Goal: Check status: Check status

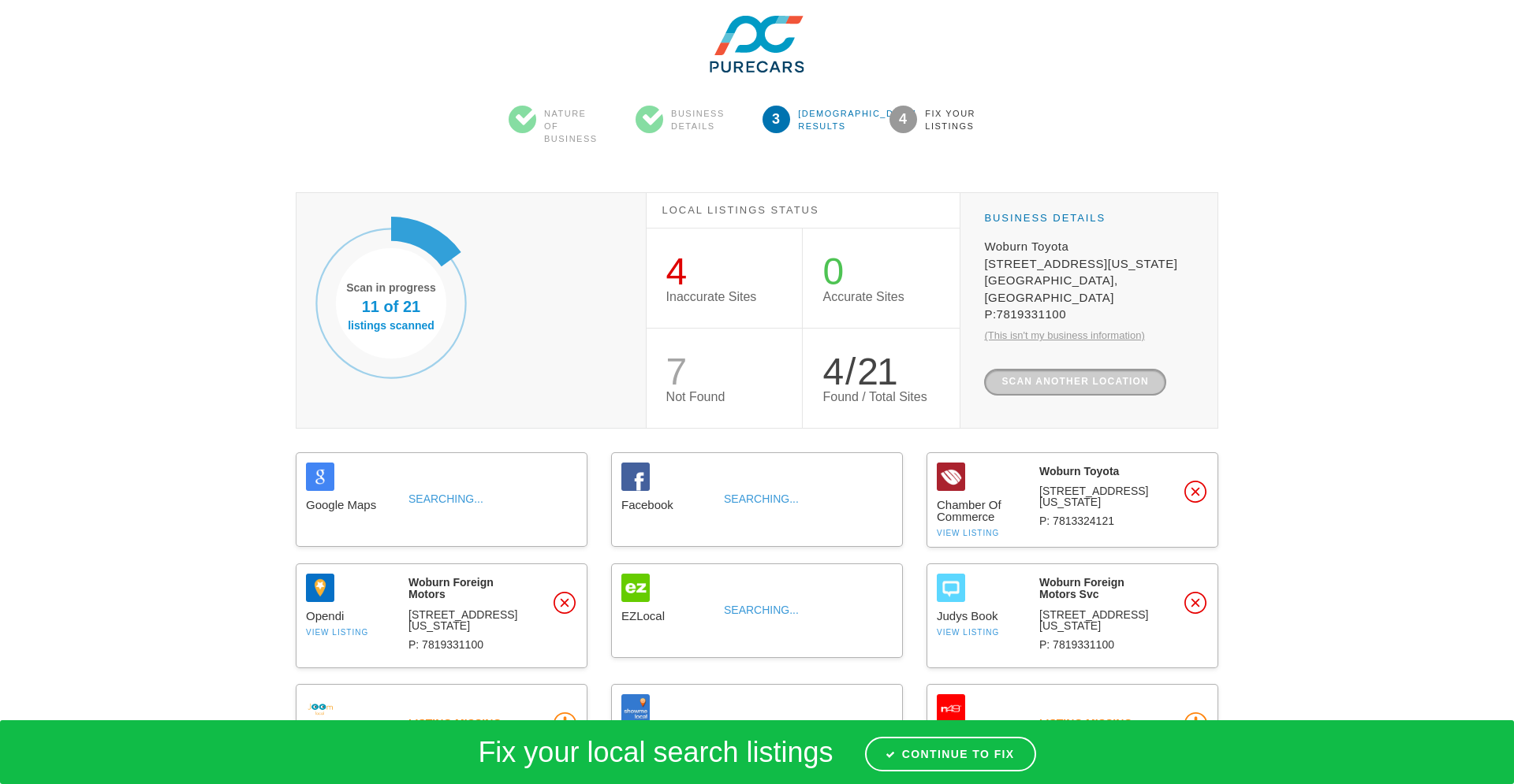
click at [1017, 369] on link "Scan another location" at bounding box center [1075, 381] width 182 height 26
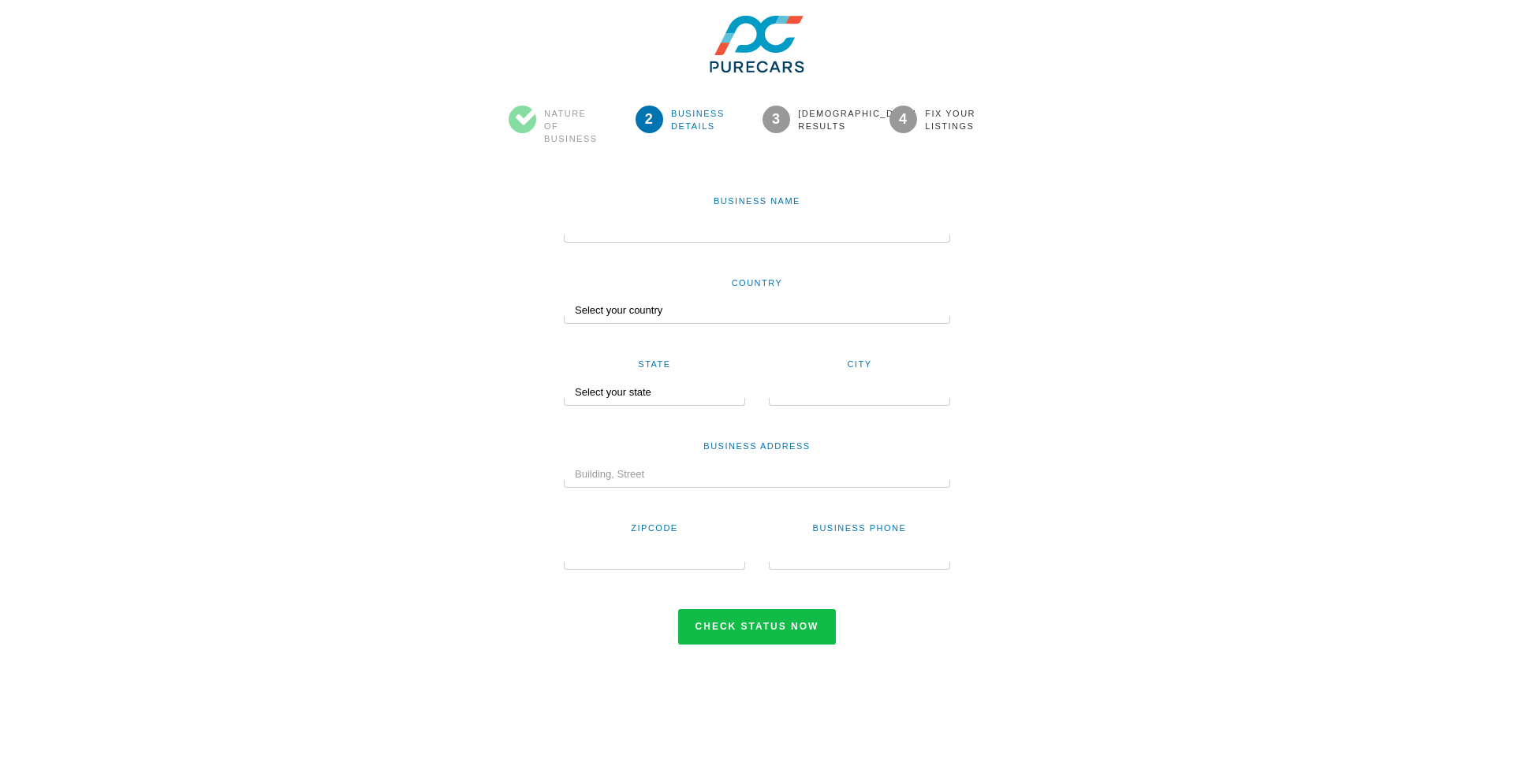
click at [585, 232] on input "text" at bounding box center [757, 229] width 387 height 27
type input "Wicked Pissah Fishing"
click at [657, 318] on div at bounding box center [757, 319] width 387 height 8
click at [659, 303] on select "Select your country United States Canada Australia New Zealand India Nigeria Un…" at bounding box center [757, 311] width 387 height 27
select select "US"
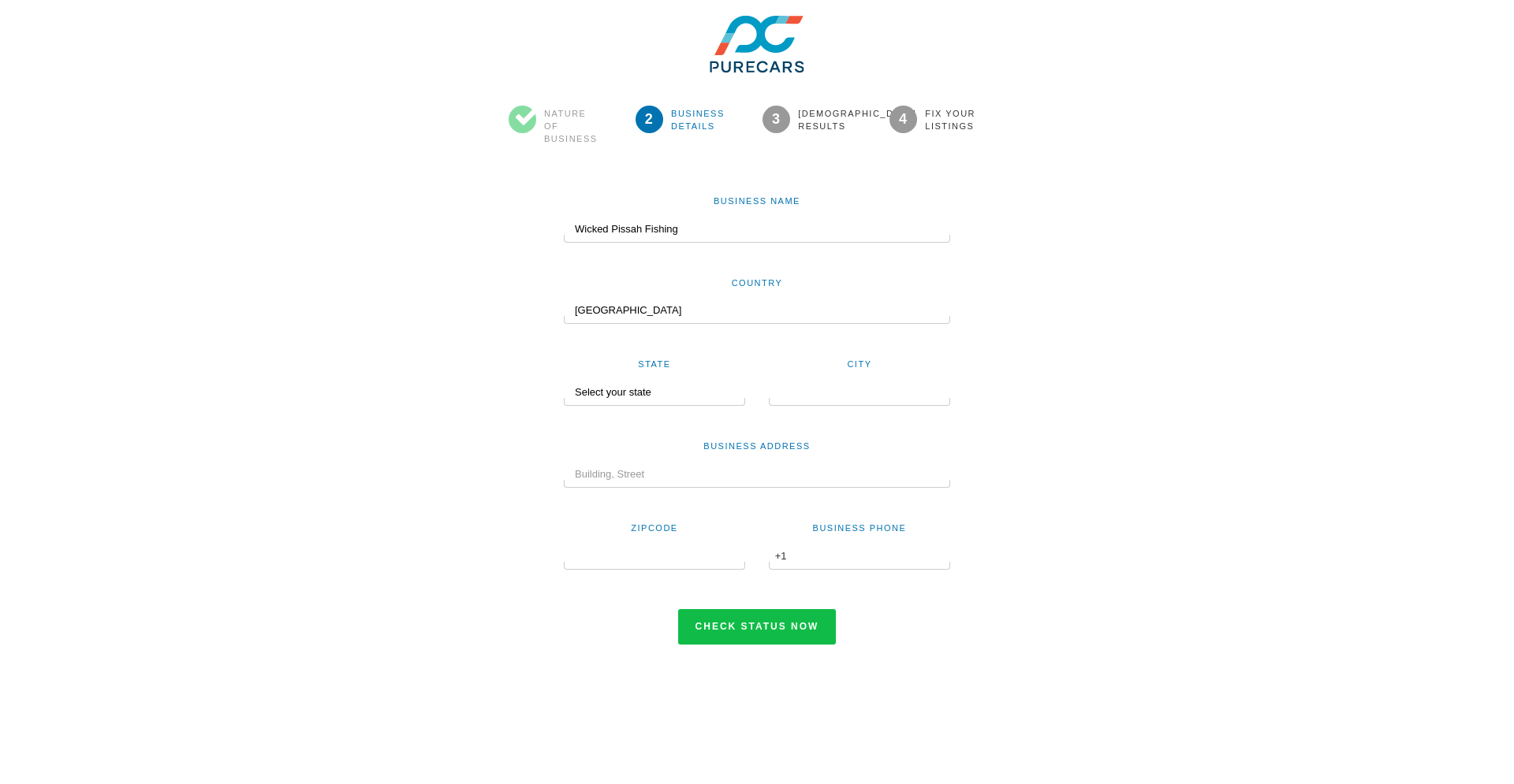
click at [635, 395] on select "Select your state Alabama Alaska Arizona Arkansas California Colorado Connectic…" at bounding box center [649, 392] width 171 height 27
select select "MA"
click at [819, 396] on input "text" at bounding box center [859, 392] width 182 height 27
type input "Gloucester"
click at [800, 472] on input "text" at bounding box center [757, 475] width 387 height 27
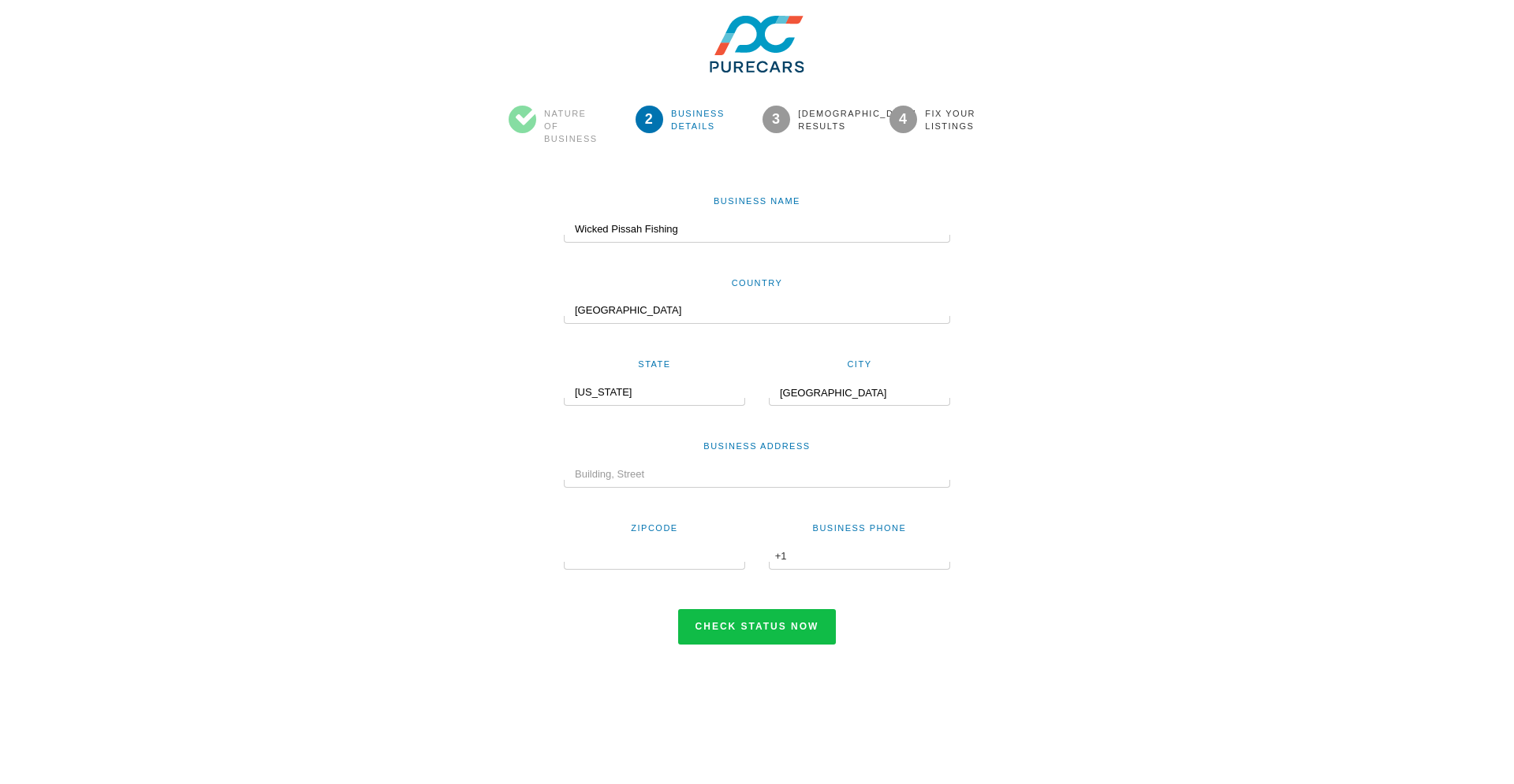
type input "75 Essex Ave"
click at [704, 555] on input "text" at bounding box center [655, 556] width 182 height 27
type input "01930"
click at [812, 556] on input "text" at bounding box center [859, 556] width 182 height 27
type input "(508) 296-4531"
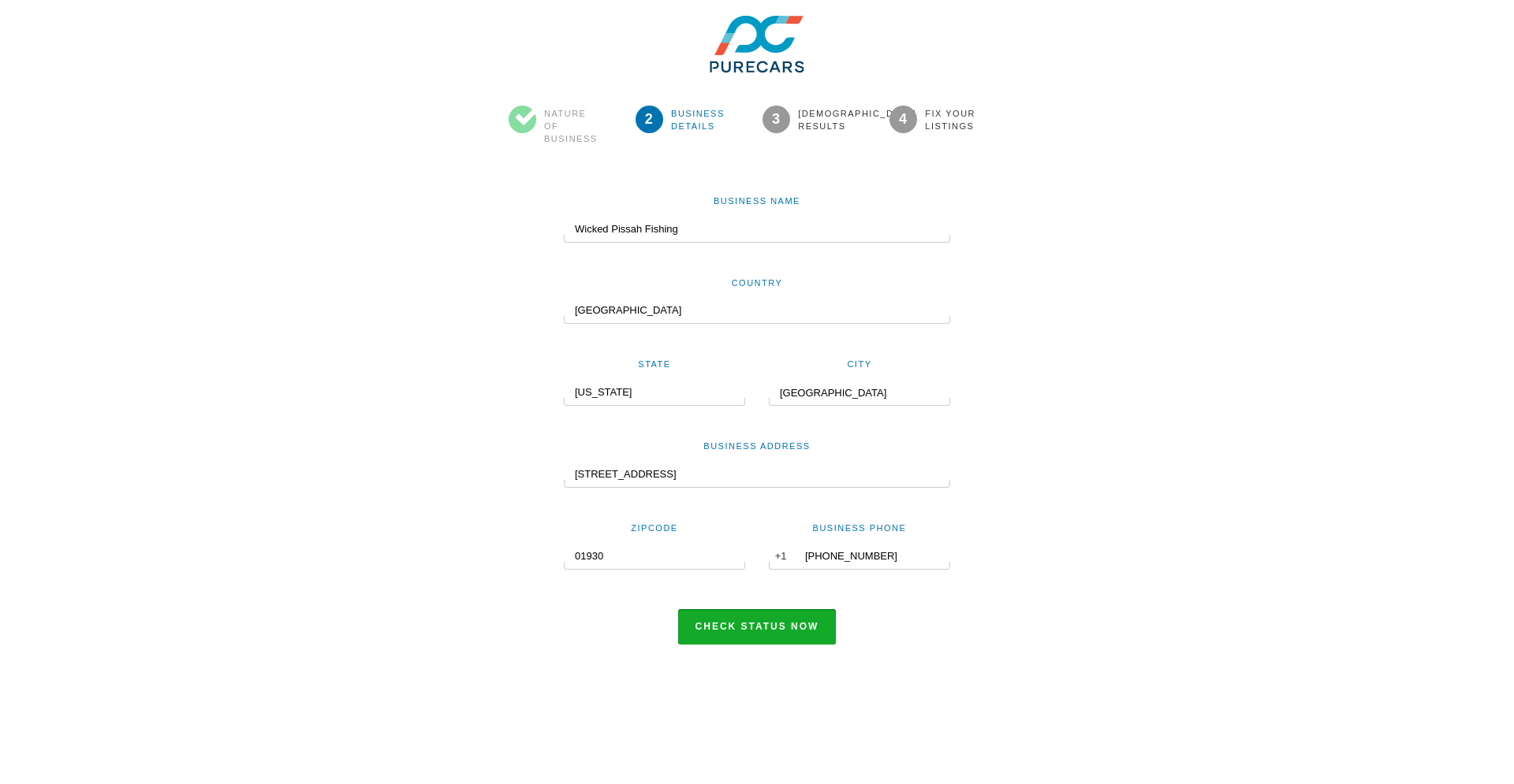
click at [752, 624] on button "Check status now" at bounding box center [757, 627] width 159 height 36
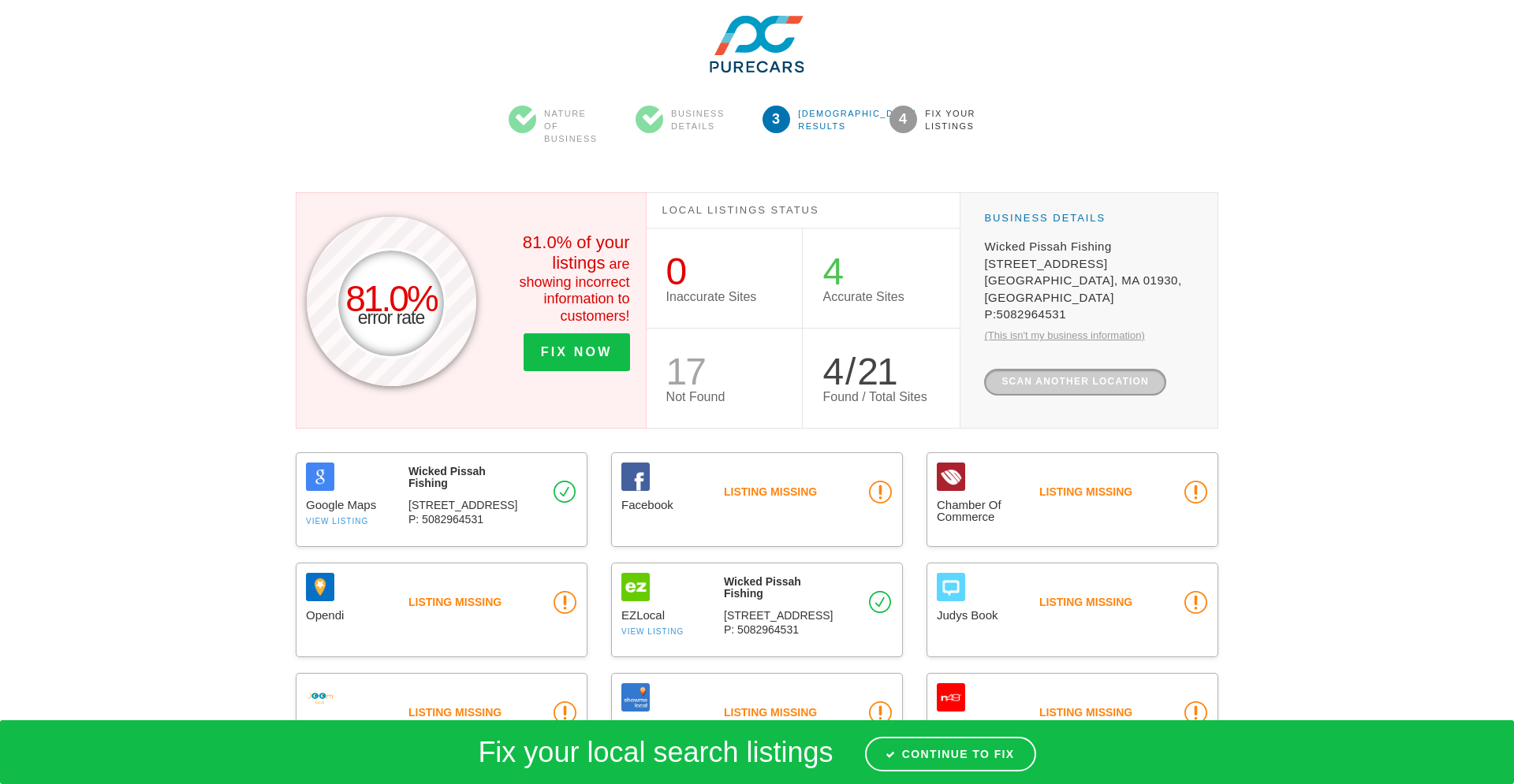
click at [1049, 369] on link "Scan another location" at bounding box center [1075, 381] width 182 height 26
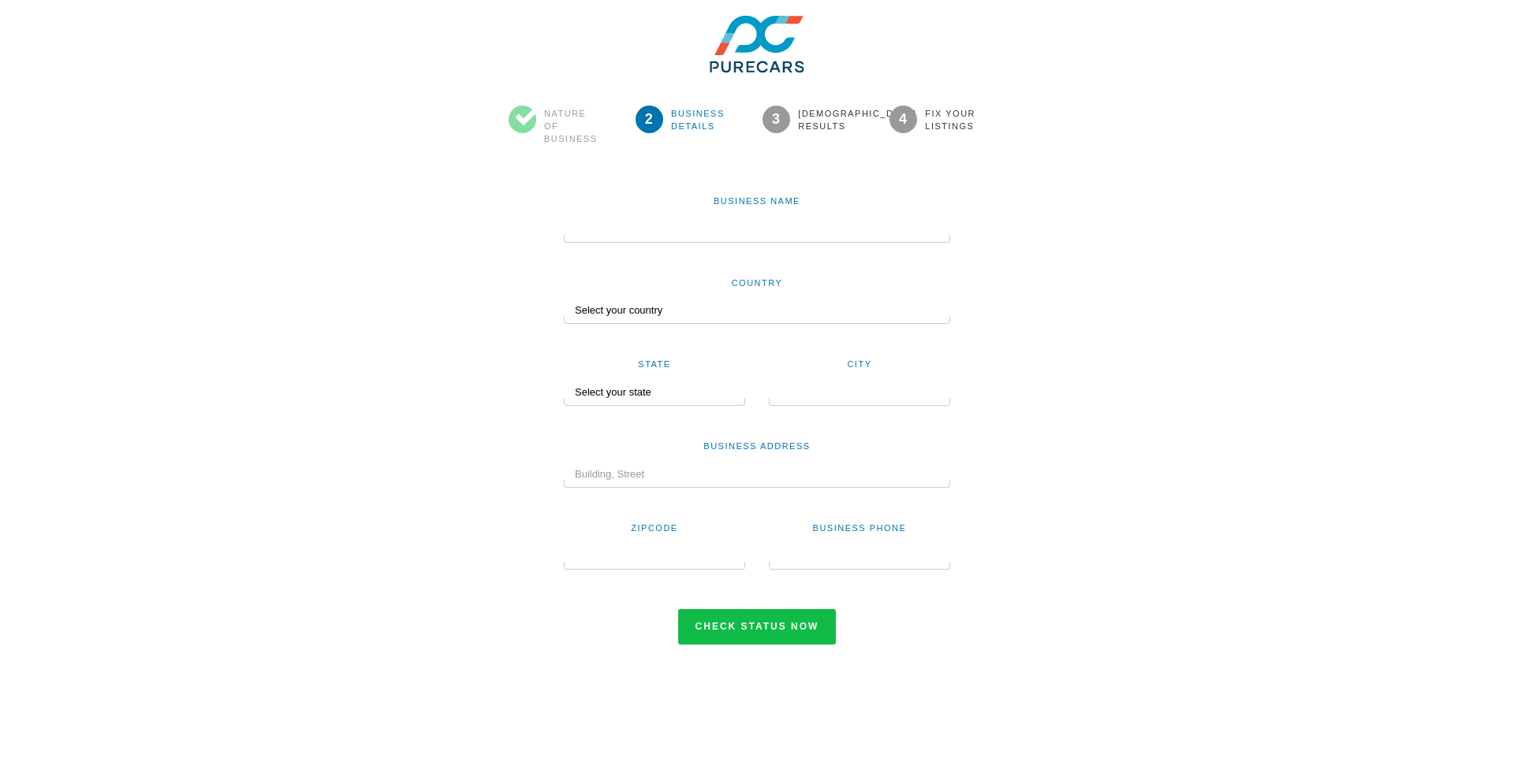
click at [669, 229] on input "text" at bounding box center [757, 229] width 387 height 27
type input "McDonough Tree Removal Inc"
click at [624, 305] on select "Select your country United States Canada Australia New Zealand India Nigeria Un…" at bounding box center [757, 311] width 387 height 27
select select "US"
click at [615, 392] on select "Select your state Alabama Alaska Arizona Arkansas California Colorado Connectic…" at bounding box center [649, 392] width 171 height 27
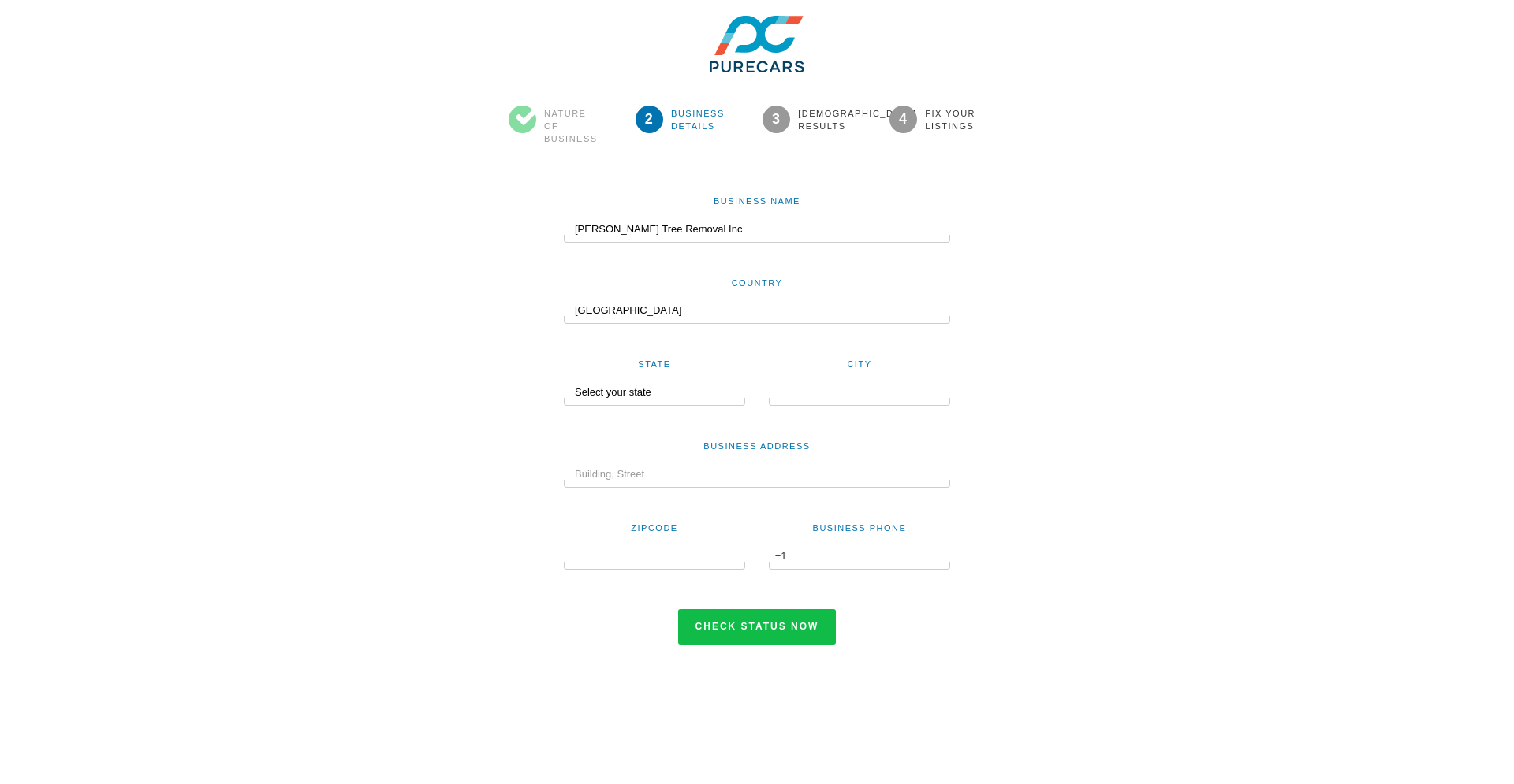
select select "MA"
click at [797, 395] on input "text" at bounding box center [859, 392] width 182 height 27
type input "Bedford"
click at [698, 477] on input "text" at bounding box center [757, 475] width 387 height 27
click at [602, 560] on input "text" at bounding box center [655, 556] width 182 height 27
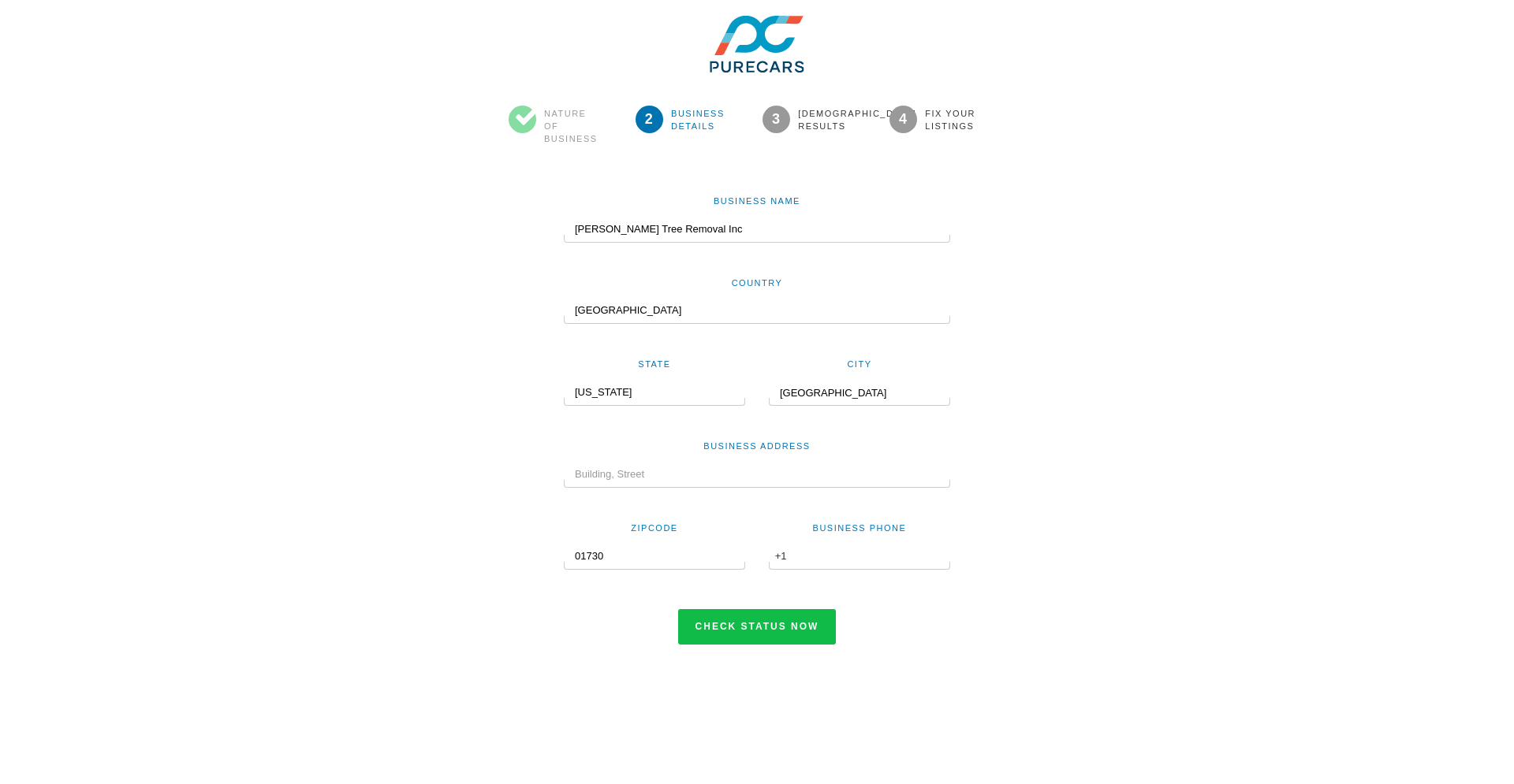
type input "01730"
click at [662, 477] on input "text" at bounding box center [757, 475] width 387 height 27
type input "[STREET_ADDRESS][PERSON_NAME]"
click at [840, 560] on input "text" at bounding box center [859, 556] width 182 height 27
click at [835, 557] on input "text" at bounding box center [859, 556] width 182 height 27
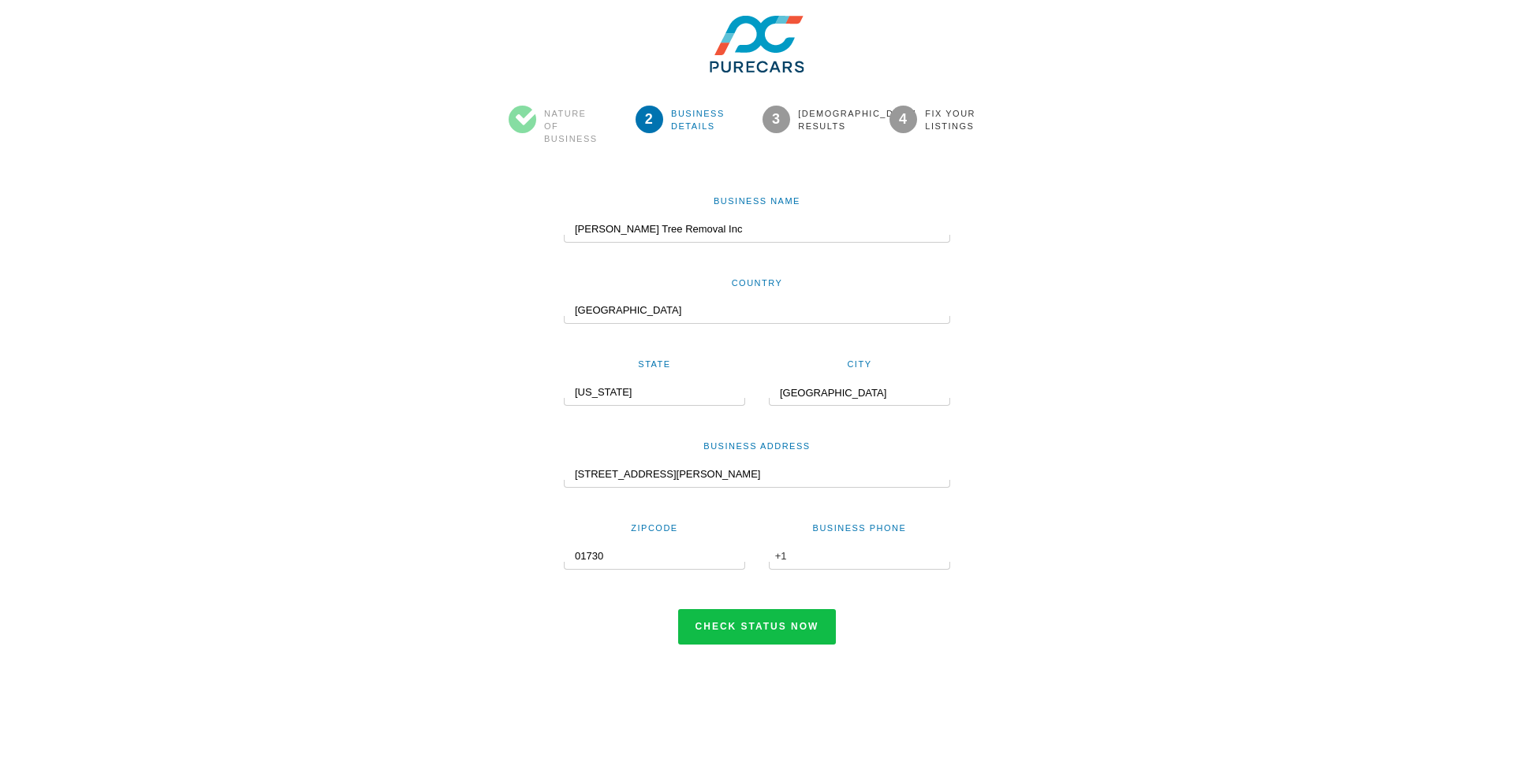
paste input "(781) 861-1300"
type input "(781) 861-1300"
click at [784, 629] on button "Check status now" at bounding box center [757, 627] width 159 height 36
